Goal: Navigation & Orientation: Find specific page/section

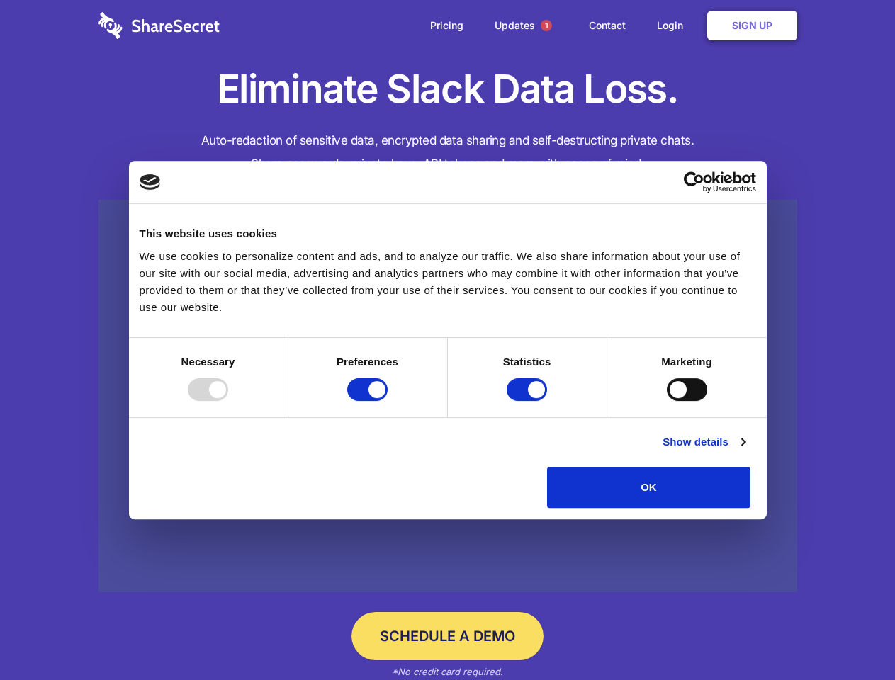
click at [228, 401] on div at bounding box center [208, 389] width 40 height 23
click at [388, 401] on input "Preferences" at bounding box center [367, 389] width 40 height 23
checkbox input "false"
click at [529, 401] on input "Statistics" at bounding box center [527, 389] width 40 height 23
checkbox input "false"
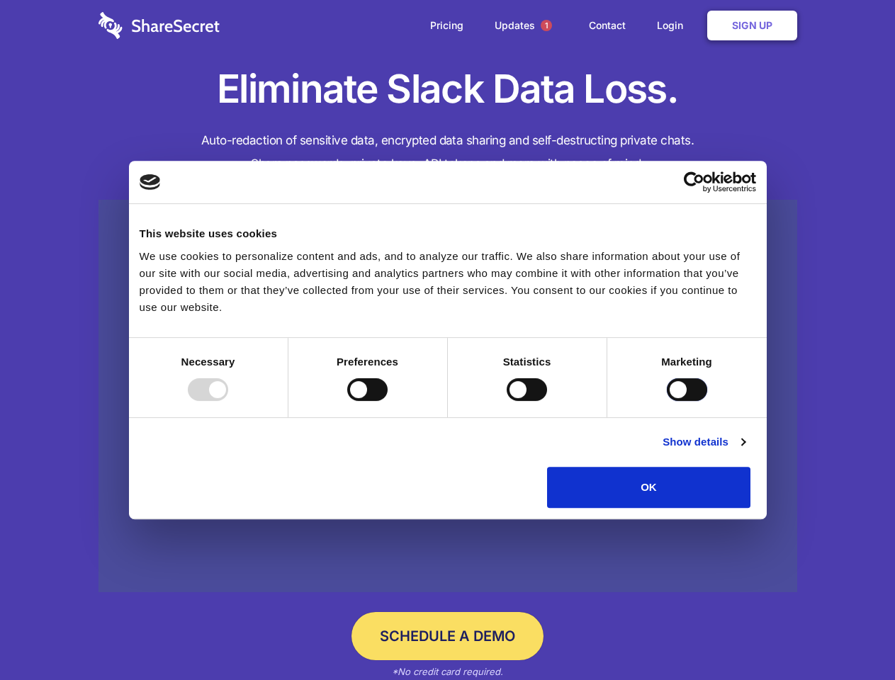
click at [667, 401] on input "Marketing" at bounding box center [687, 389] width 40 height 23
checkbox input "true"
click at [745, 451] on link "Show details" at bounding box center [703, 442] width 82 height 17
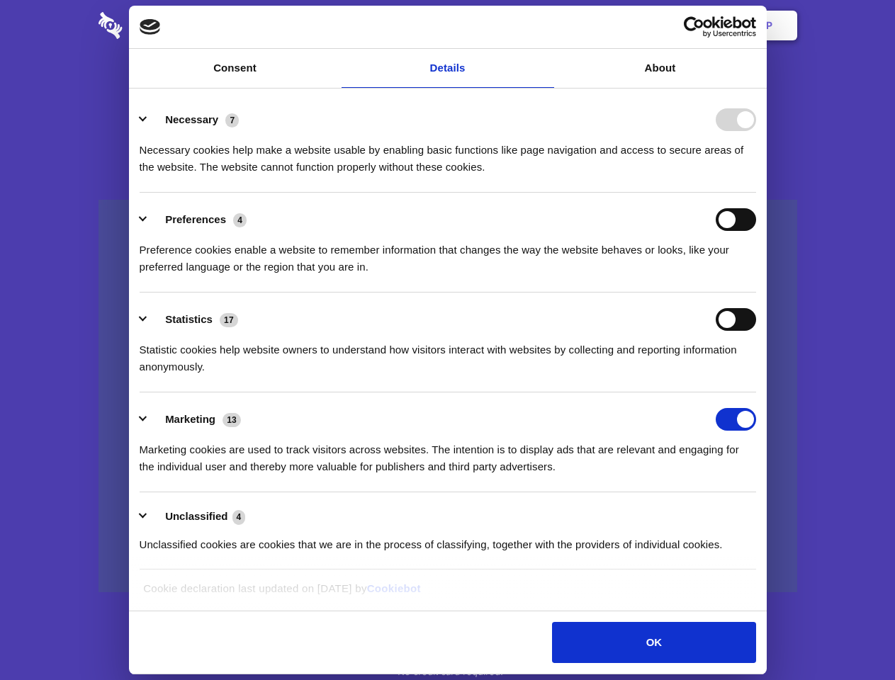
click at [756, 193] on li "Necessary 7 Necessary cookies help make a website usable by enabling basic func…" at bounding box center [448, 143] width 616 height 100
click at [546, 26] on span "1" at bounding box center [546, 25] width 11 height 11
